Goal: Transaction & Acquisition: Book appointment/travel/reservation

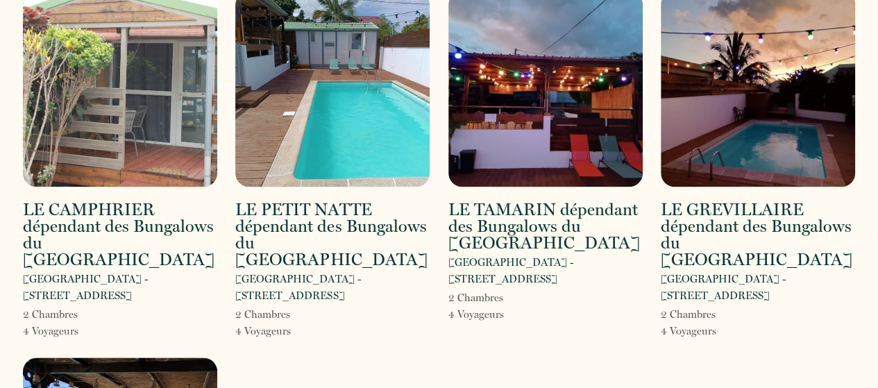
scroll to position [760, 0]
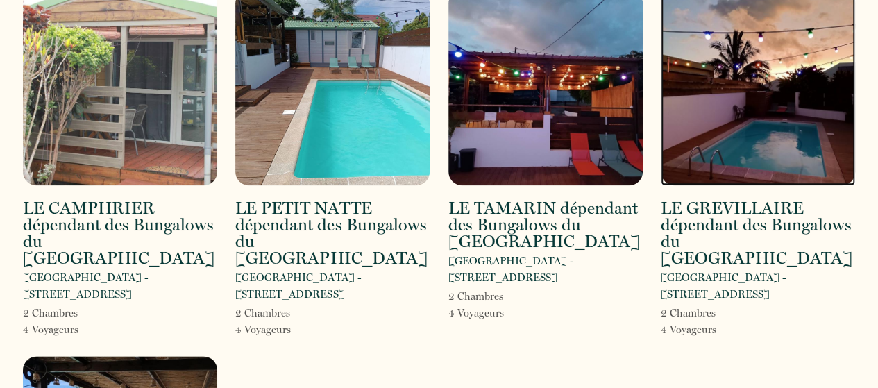
click at [728, 173] on img at bounding box center [758, 88] width 194 height 196
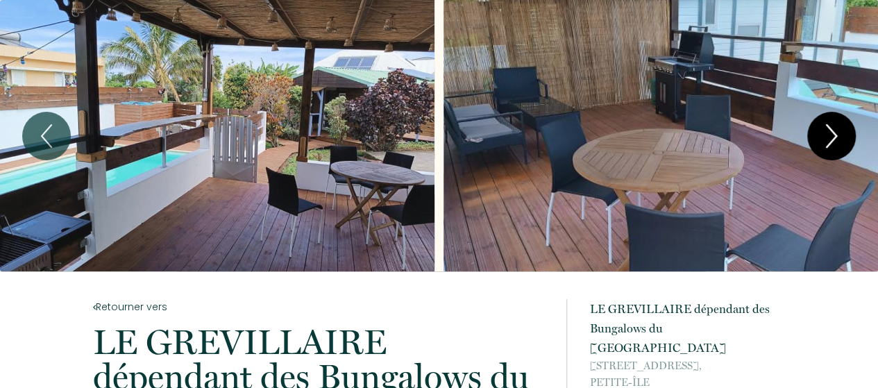
click at [832, 130] on icon "Next" at bounding box center [832, 136] width 10 height 22
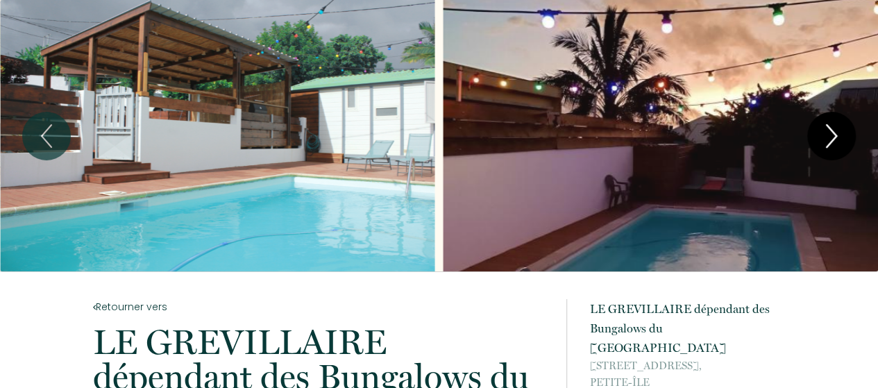
click at [832, 130] on icon "Next" at bounding box center [832, 136] width 10 height 22
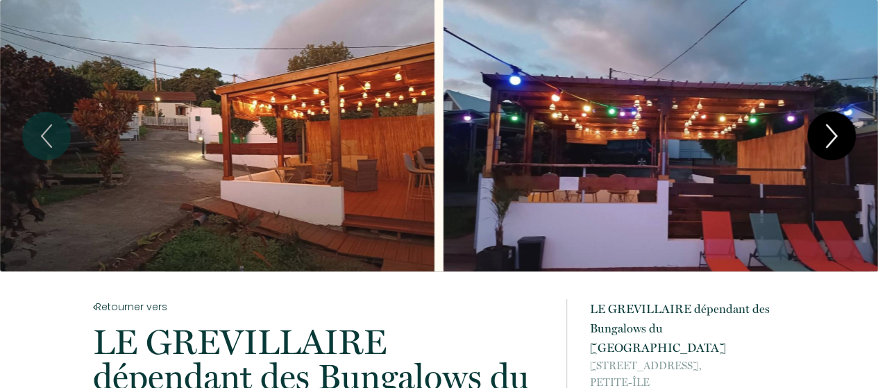
click at [832, 130] on icon "Next" at bounding box center [832, 136] width 10 height 22
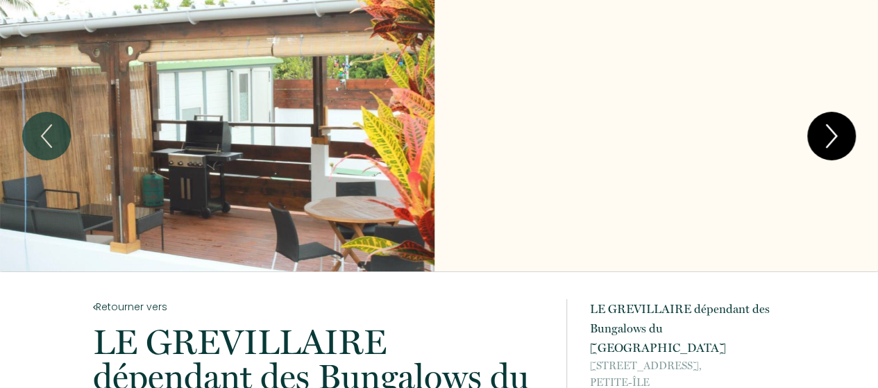
click at [832, 130] on icon "Next" at bounding box center [832, 136] width 10 height 22
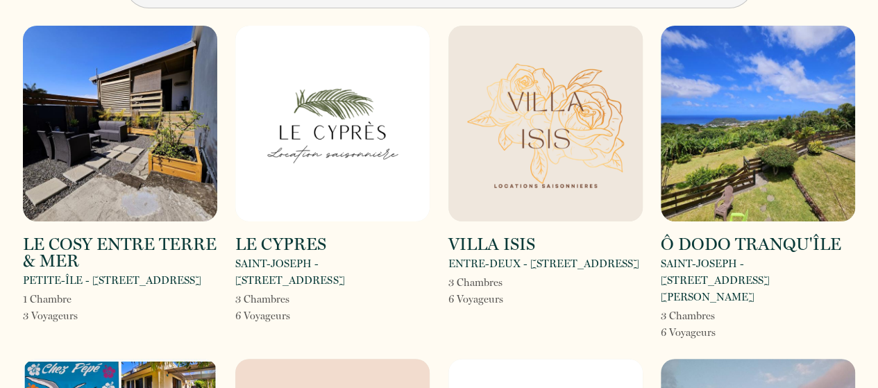
scroll to position [61, 0]
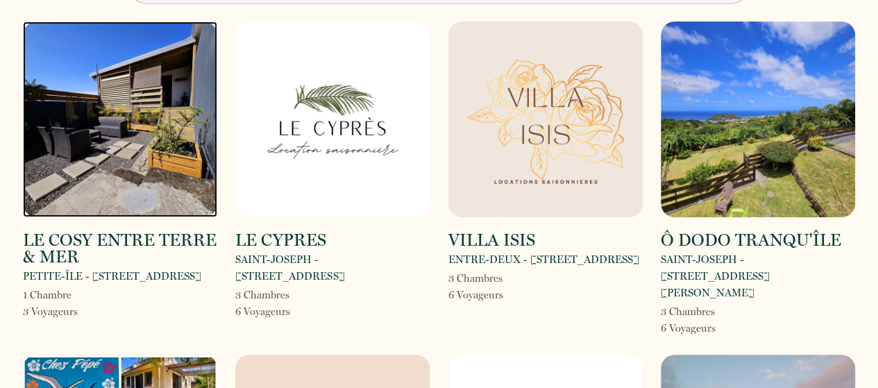
click at [106, 180] on img at bounding box center [120, 120] width 194 height 196
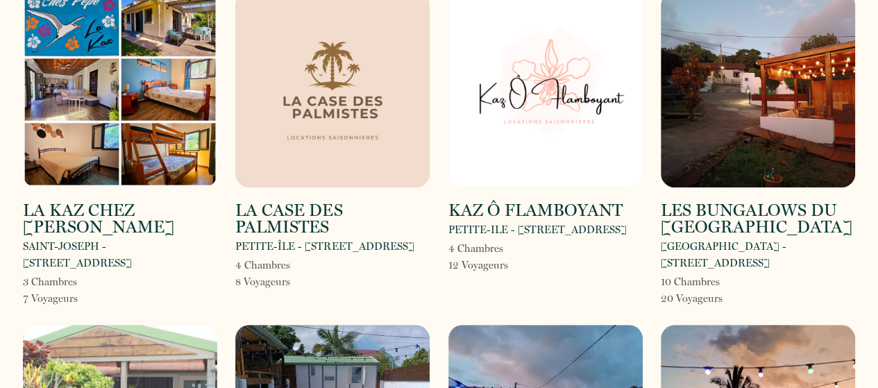
scroll to position [424, 0]
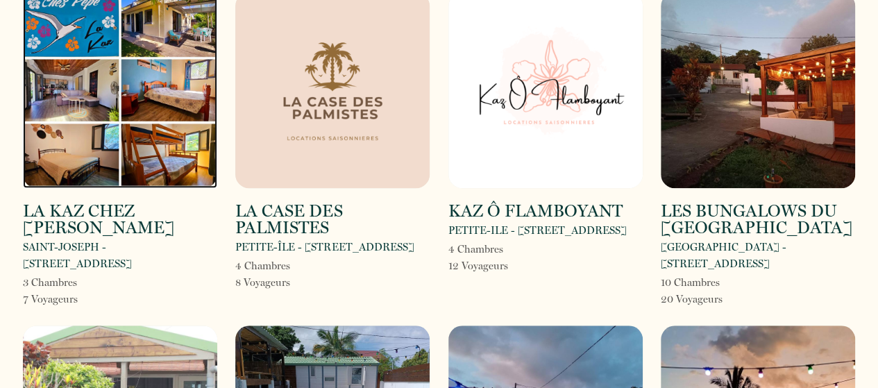
click at [140, 119] on img at bounding box center [120, 90] width 194 height 196
